Goal: Task Accomplishment & Management: Use online tool/utility

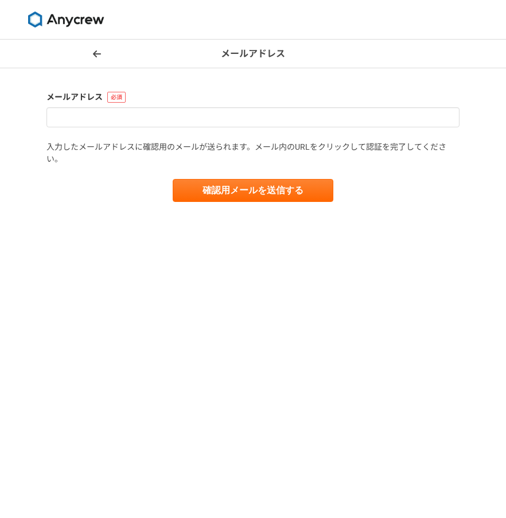
click at [80, 18] on img at bounding box center [66, 19] width 86 height 16
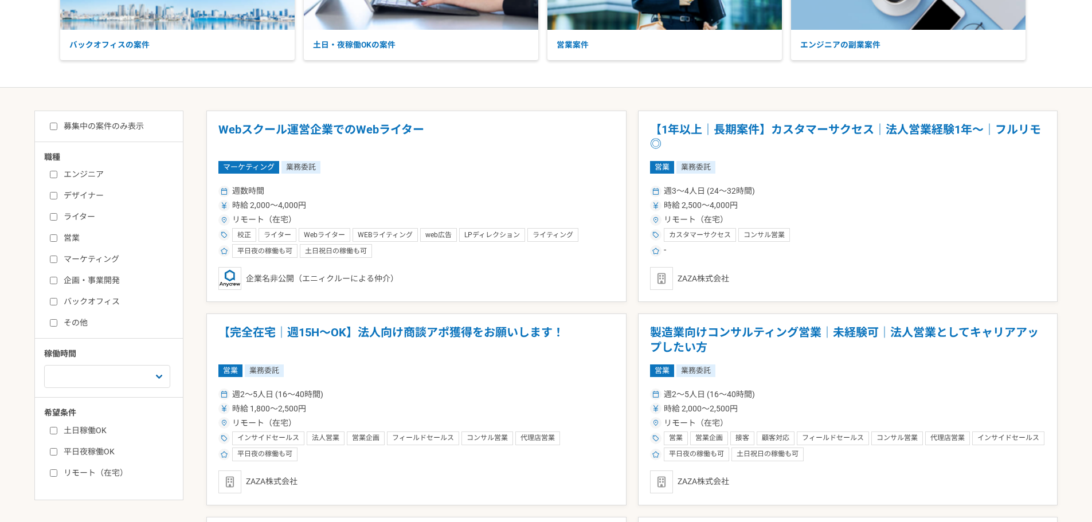
scroll to position [172, 0]
click at [54, 197] on input "デザイナー" at bounding box center [53, 195] width 7 height 7
checkbox input "true"
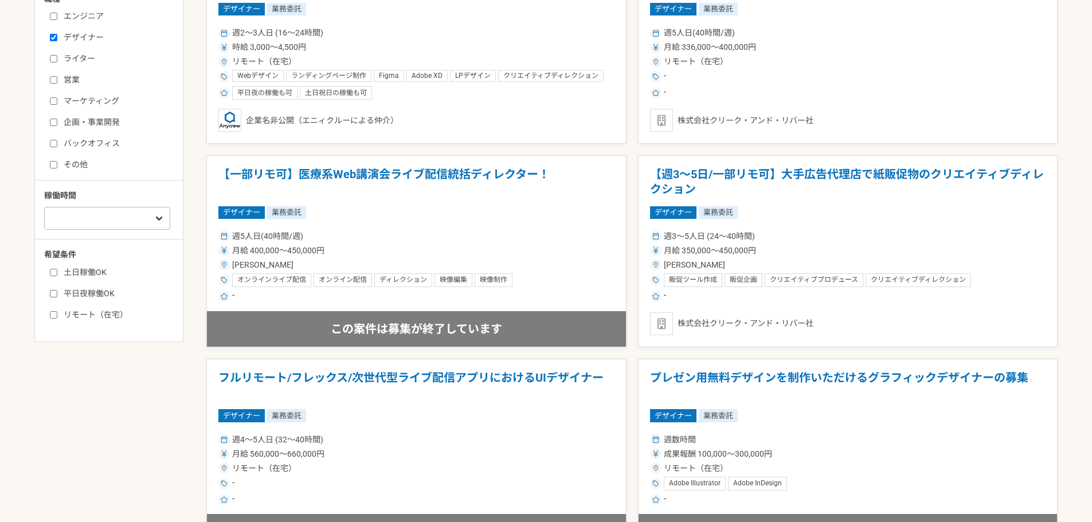
scroll to position [344, 0]
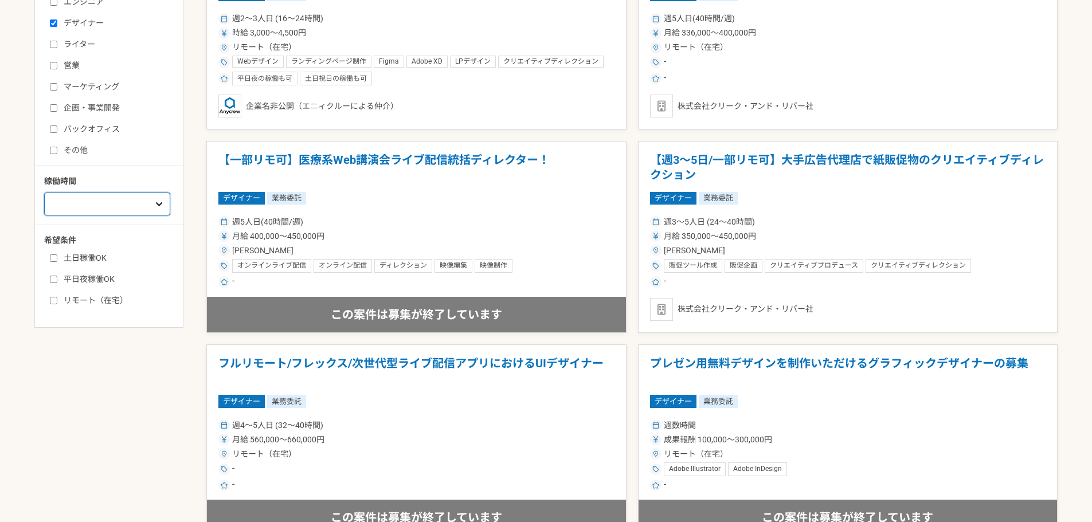
drag, startPoint x: 78, startPoint y: 204, endPoint x: 118, endPoint y: 193, distance: 40.9
click at [78, 204] on select "週1人日（8時間）以下 週2人日（16時間）以下 週3人日（24時間）以下 週4人日（32時間）以下 週5人日（40時間）以下" at bounding box center [107, 204] width 126 height 23
drag, startPoint x: 160, startPoint y: 367, endPoint x: 130, endPoint y: 278, distance: 93.7
click at [50, 260] on input "土日稼働OK" at bounding box center [53, 258] width 7 height 7
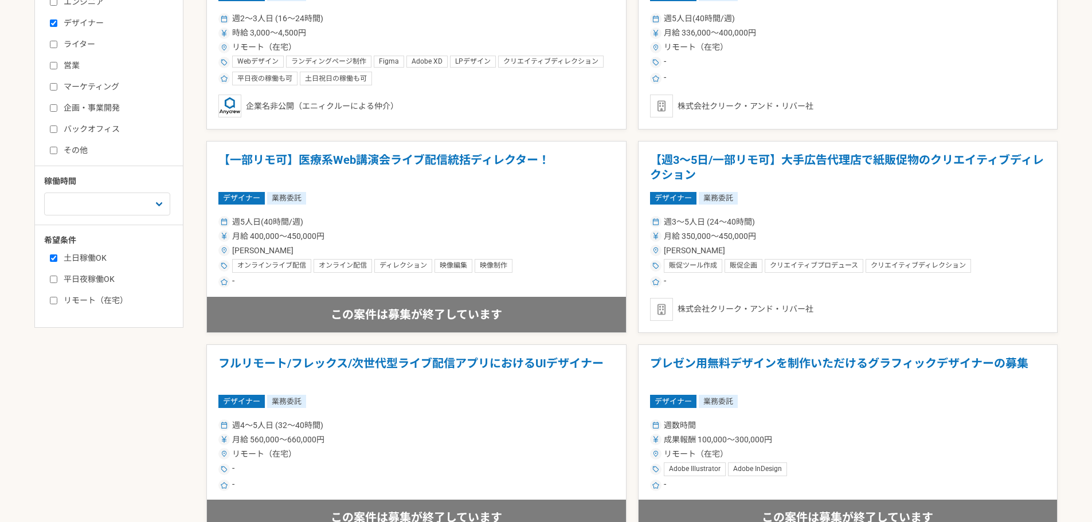
checkbox input "true"
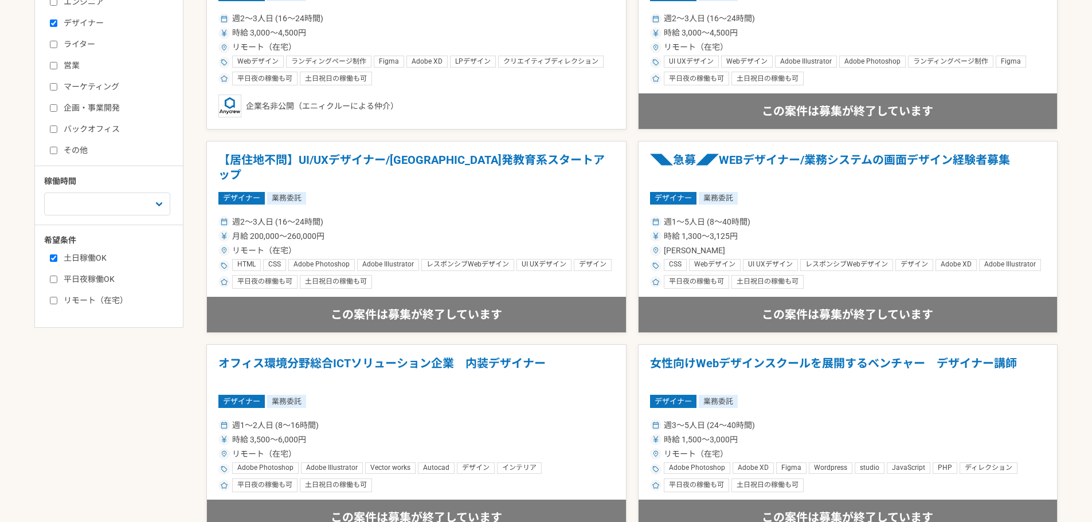
click at [55, 283] on label "平日夜稼働OK" at bounding box center [116, 279] width 132 height 12
click at [55, 283] on input "平日夜稼働OK" at bounding box center [53, 279] width 7 height 7
checkbox input "true"
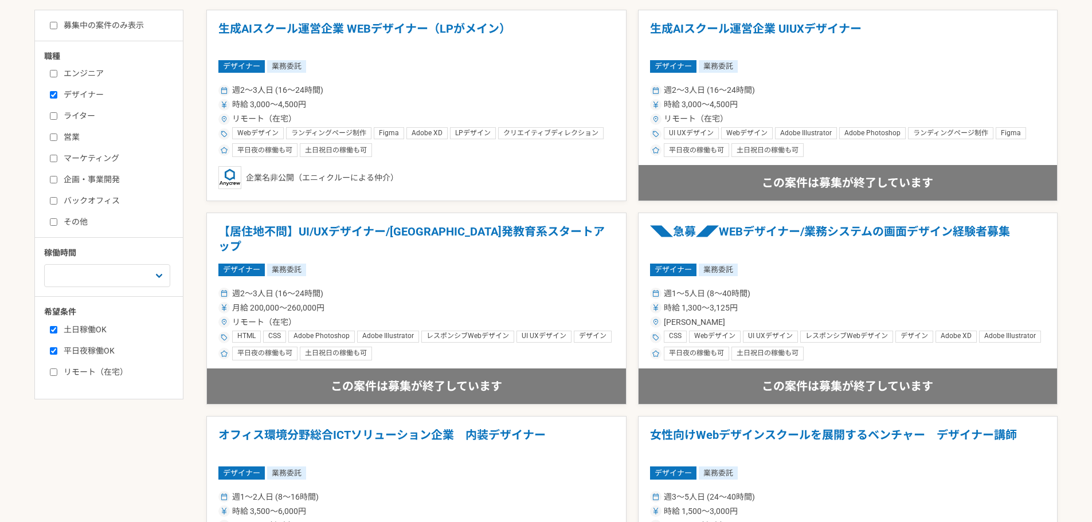
scroll to position [344, 0]
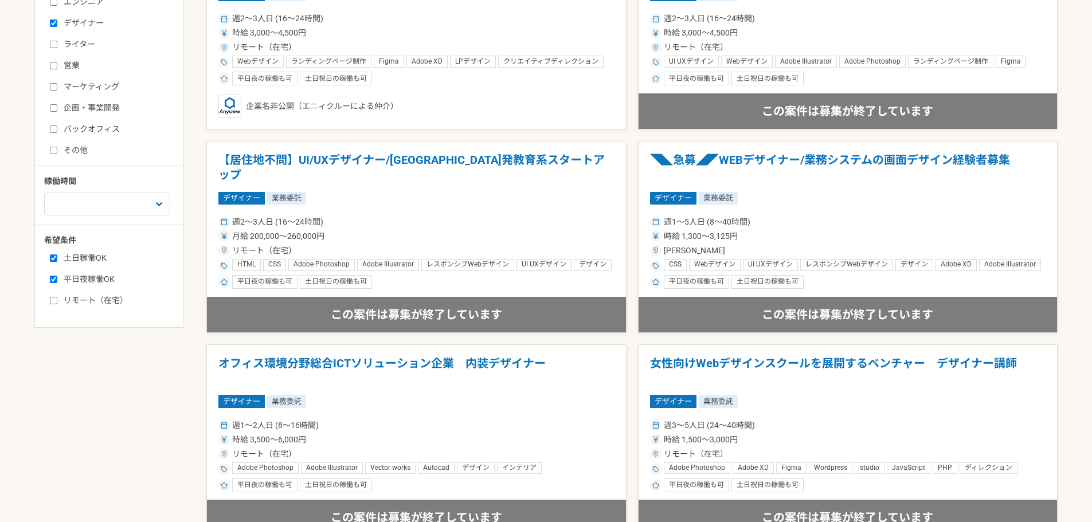
click at [54, 303] on input "リモート（在宅）" at bounding box center [53, 300] width 7 height 7
checkbox input "true"
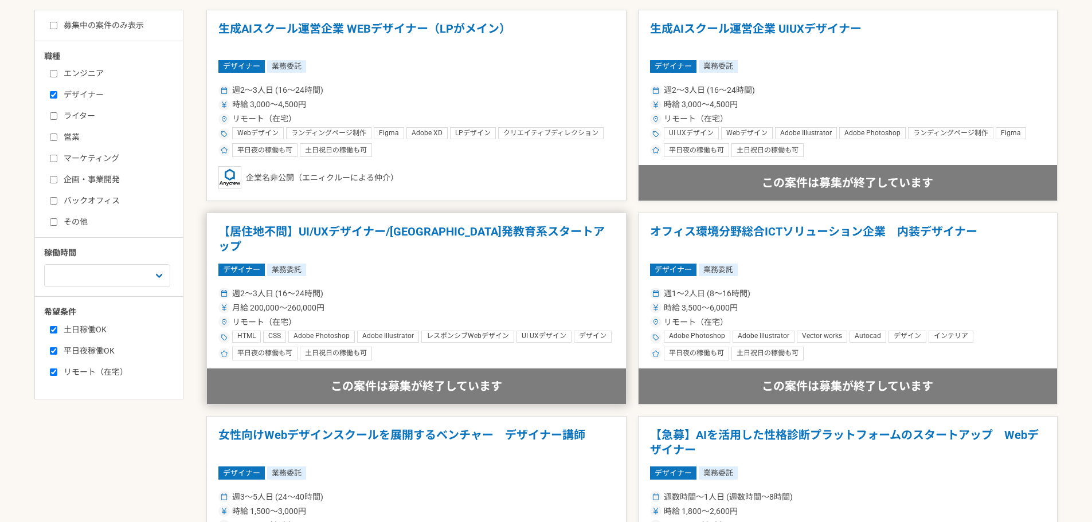
scroll to position [344, 0]
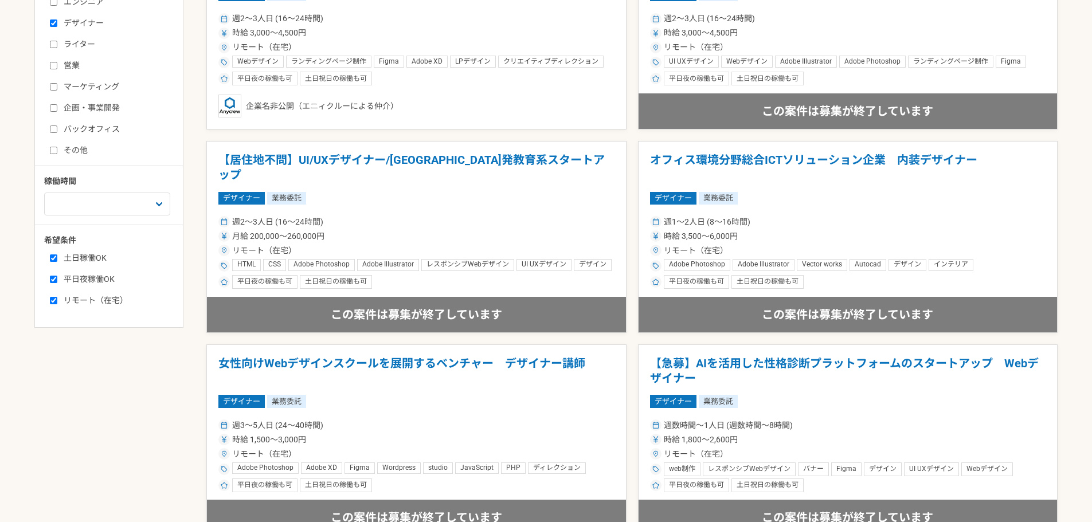
drag, startPoint x: 52, startPoint y: 279, endPoint x: 52, endPoint y: 270, distance: 8.6
click at [52, 278] on input "平日夜稼働OK" at bounding box center [53, 279] width 7 height 7
checkbox input "false"
drag, startPoint x: 54, startPoint y: 258, endPoint x: 81, endPoint y: 244, distance: 30.5
click at [54, 259] on input "土日稼働OK" at bounding box center [53, 258] width 7 height 7
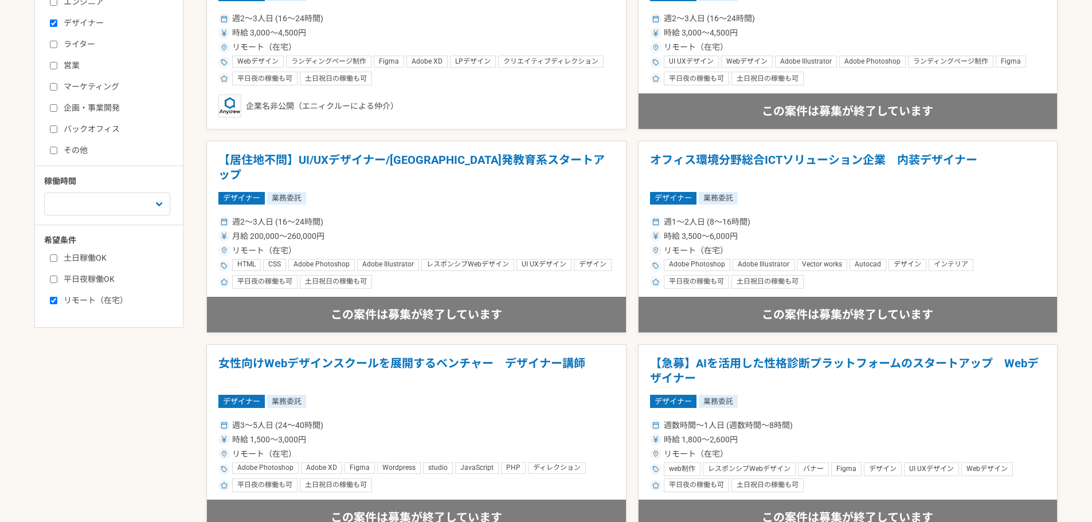
checkbox input "false"
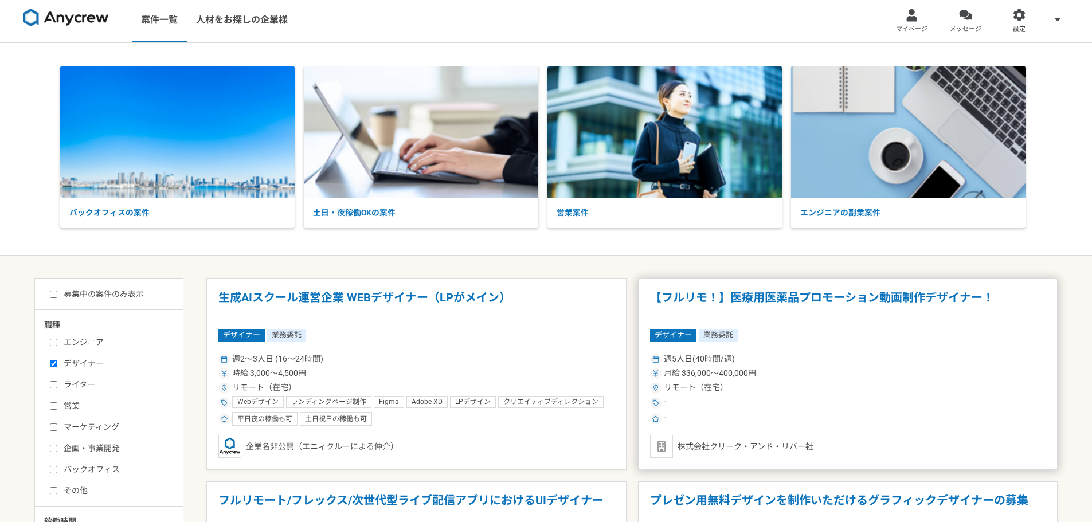
scroll to position [229, 0]
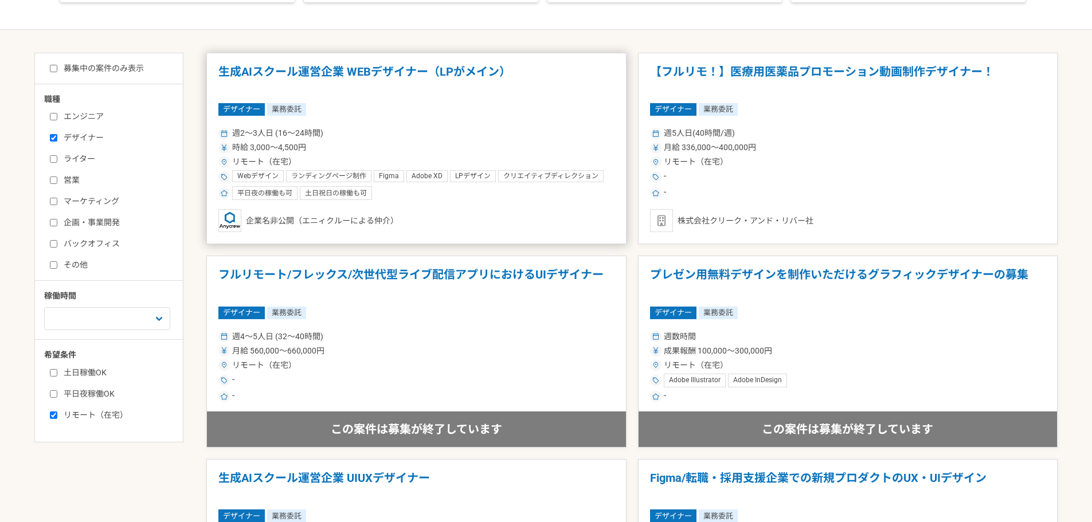
click at [475, 87] on h1 "生成AIスクール運営企業 WEBデザイナー（LPがメイン）" at bounding box center [416, 79] width 396 height 29
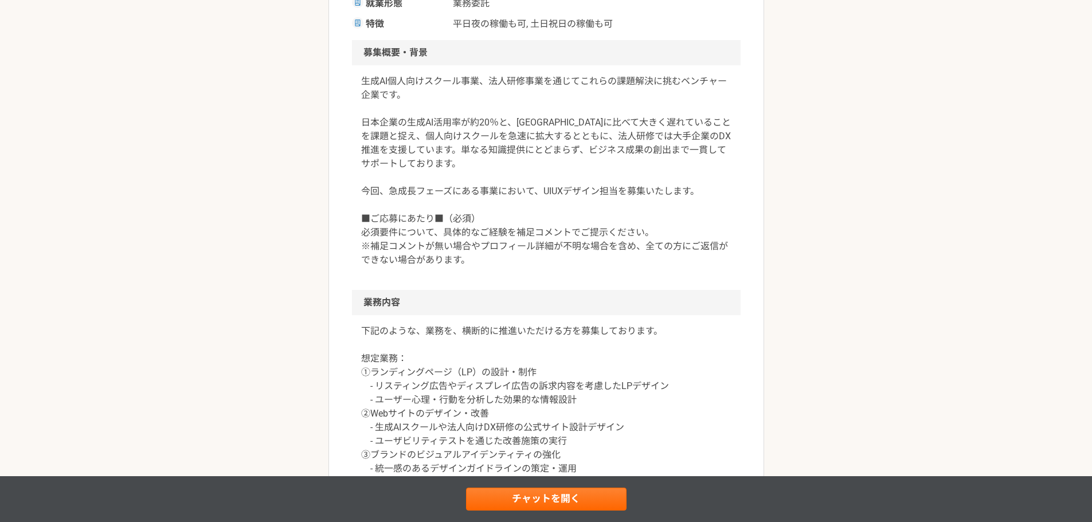
scroll to position [401, 0]
